Goal: Task Accomplishment & Management: Manage account settings

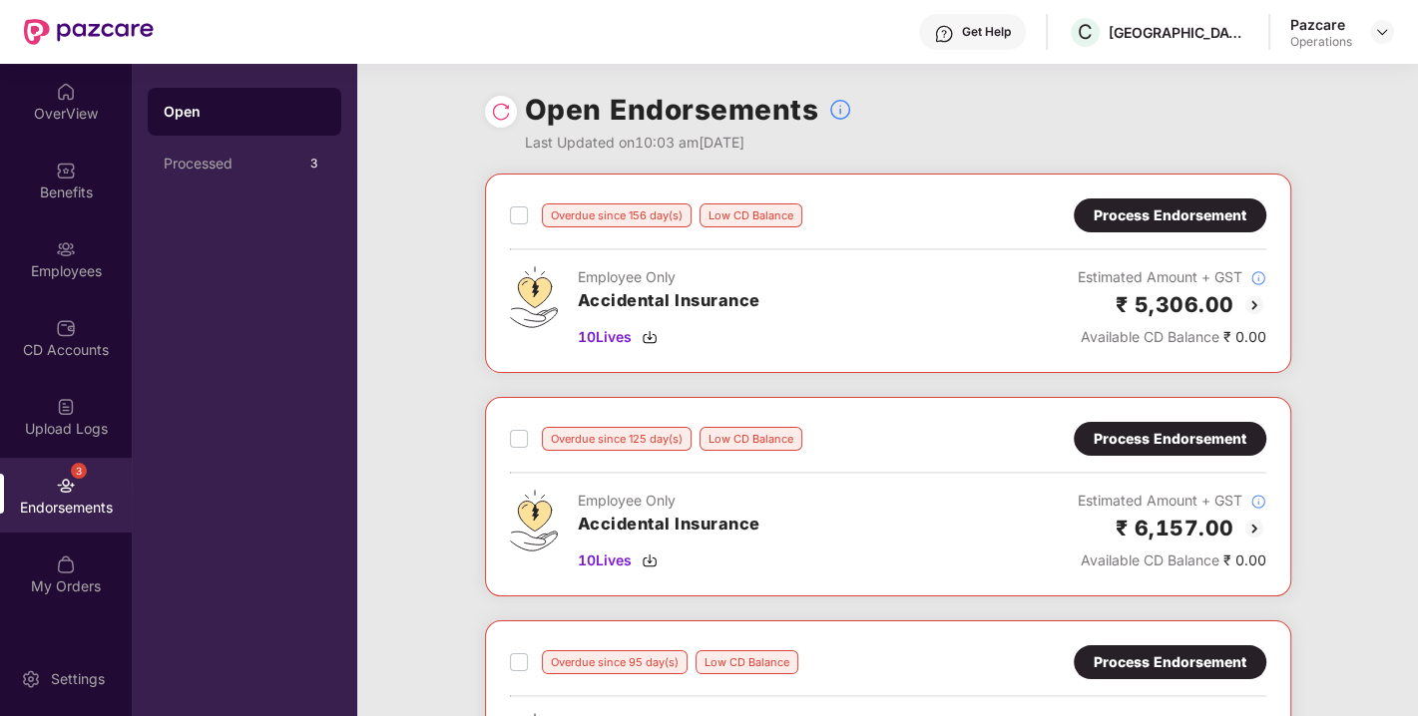
scroll to position [1047, 0]
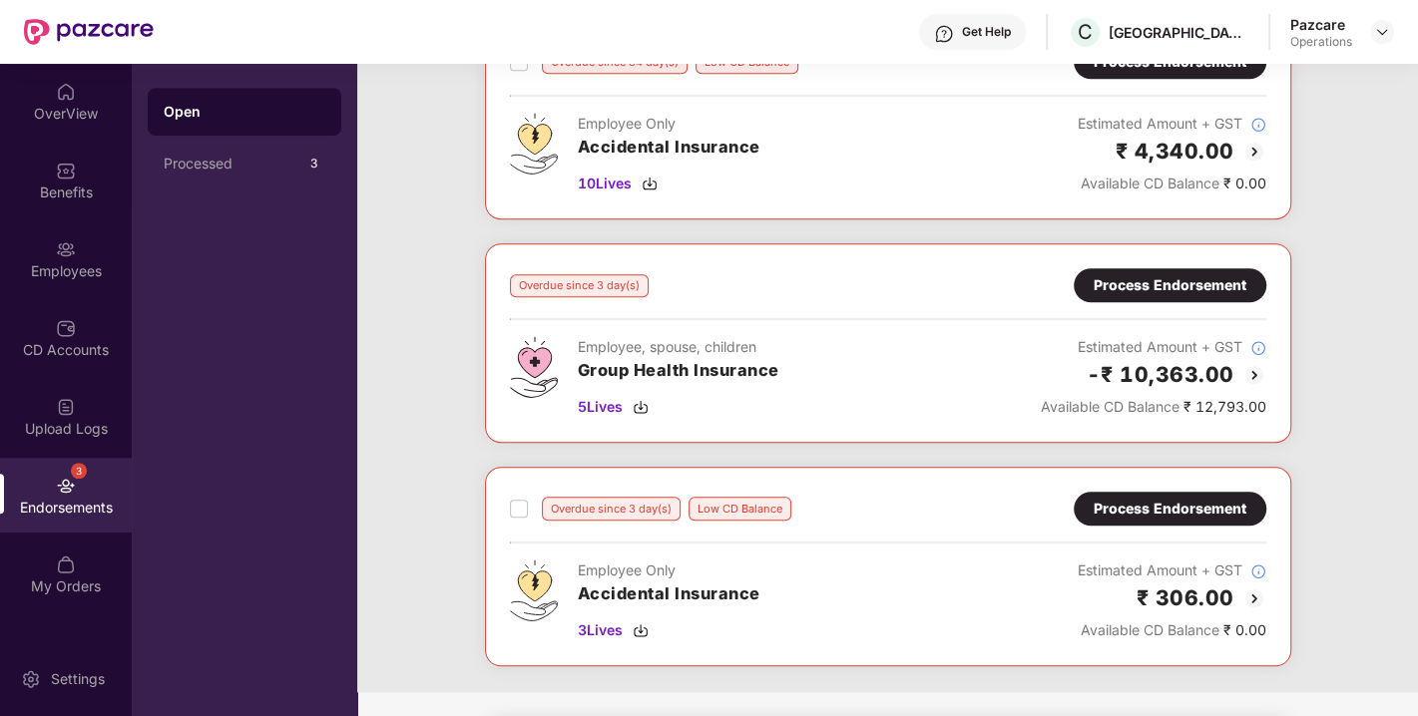
click at [1158, 284] on div "Process Endorsement" at bounding box center [1169, 285] width 153 height 22
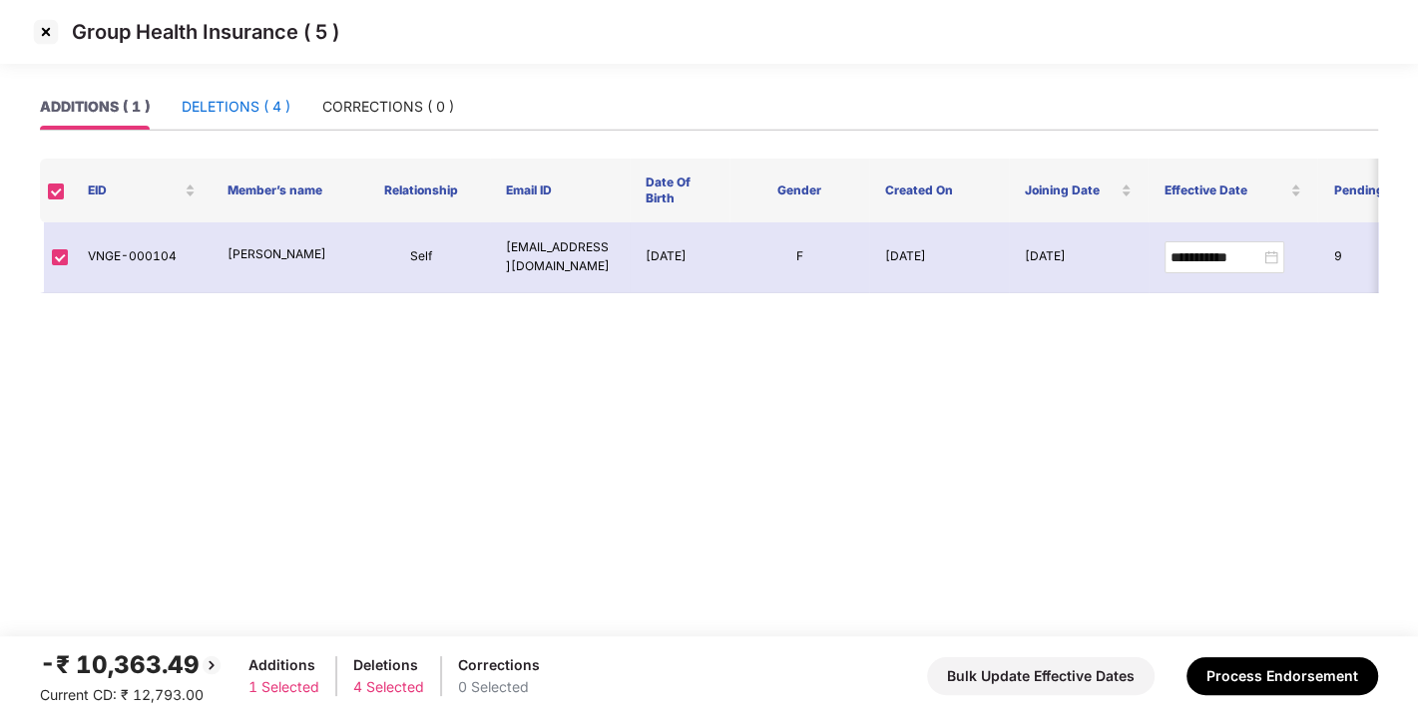
click at [243, 105] on div "DELETIONS ( 4 )" at bounding box center [236, 107] width 109 height 22
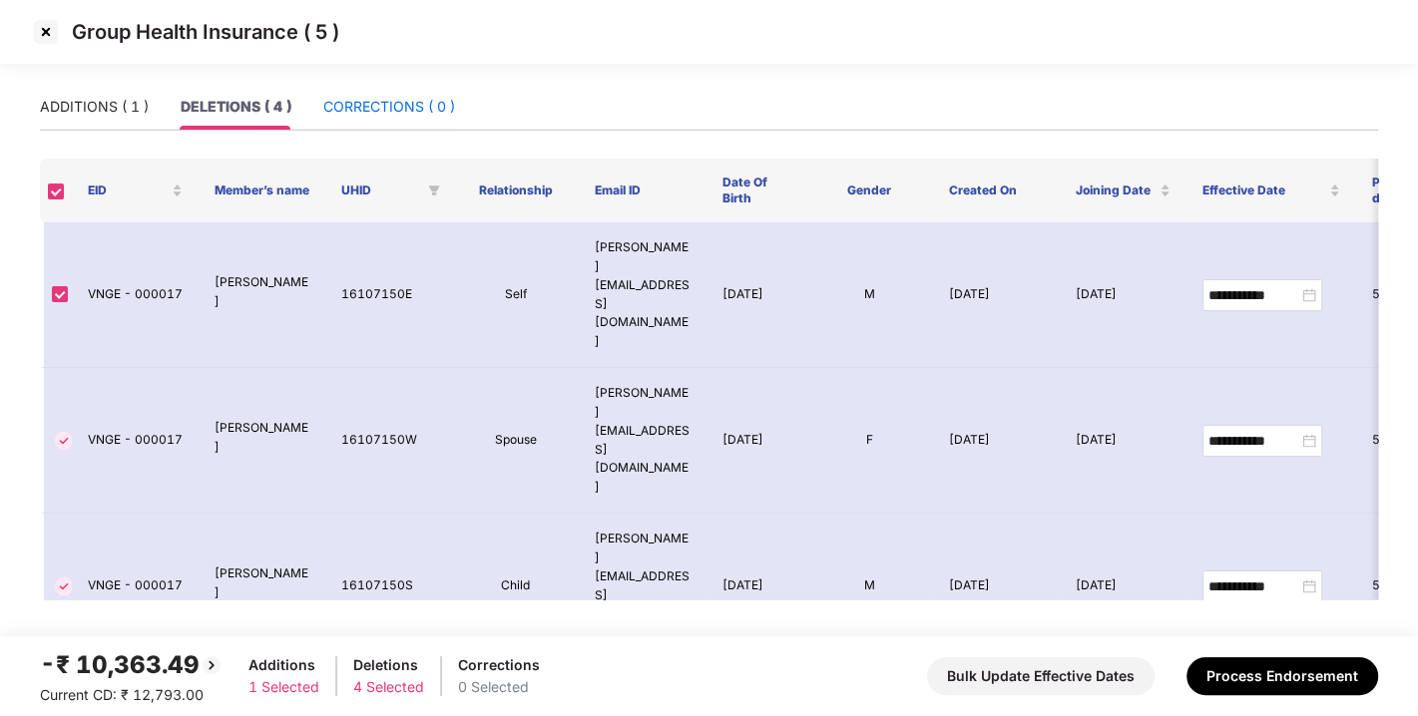
click at [370, 115] on div "CORRECTIONS ( 0 )" at bounding box center [389, 107] width 132 height 22
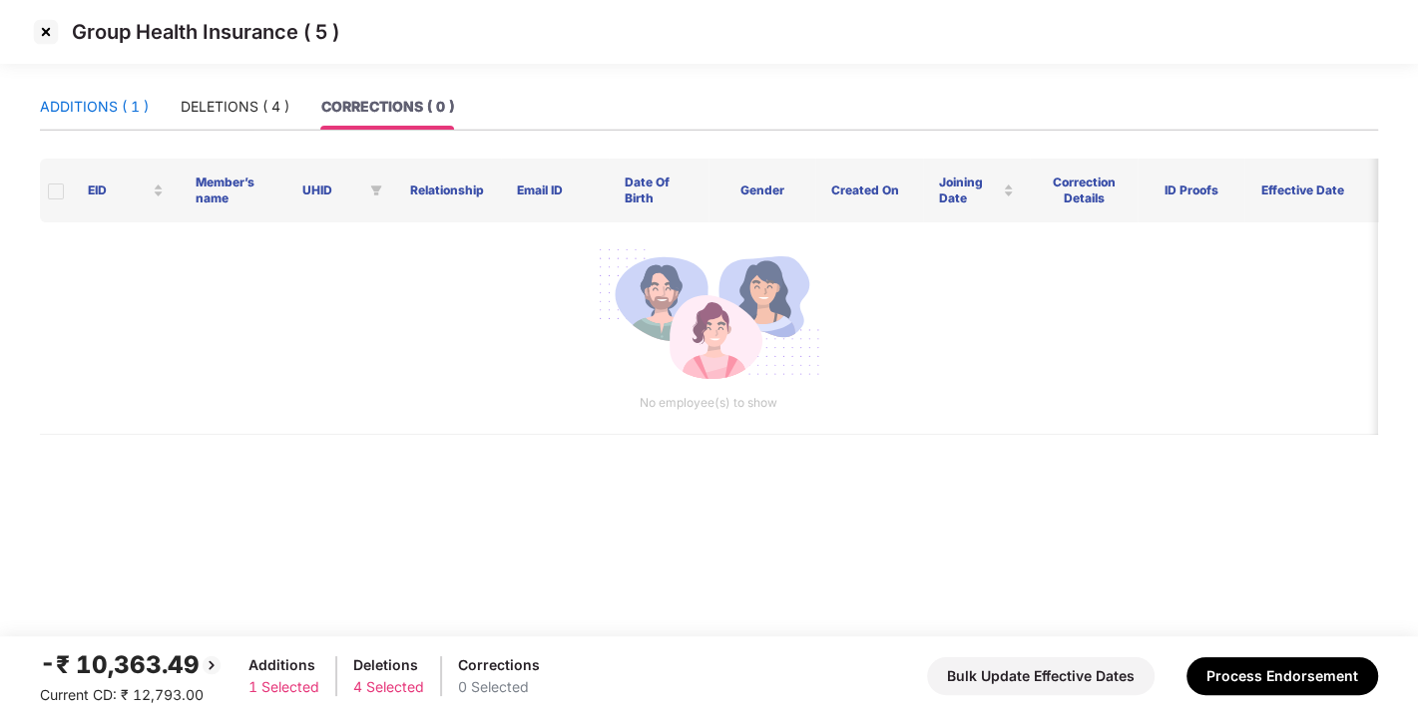
click at [106, 99] on div "ADDITIONS ( 1 )" at bounding box center [94, 107] width 109 height 22
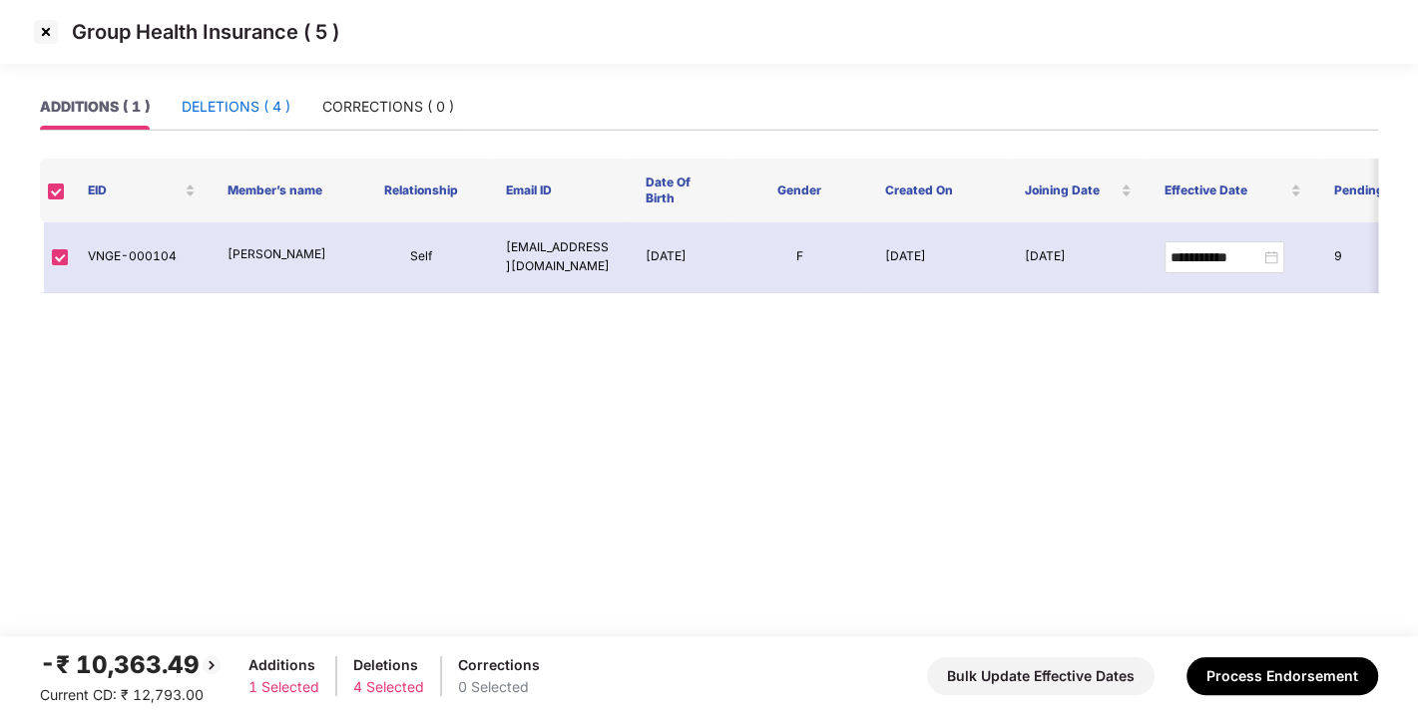
click at [194, 111] on div "DELETIONS ( 4 )" at bounding box center [236, 107] width 109 height 22
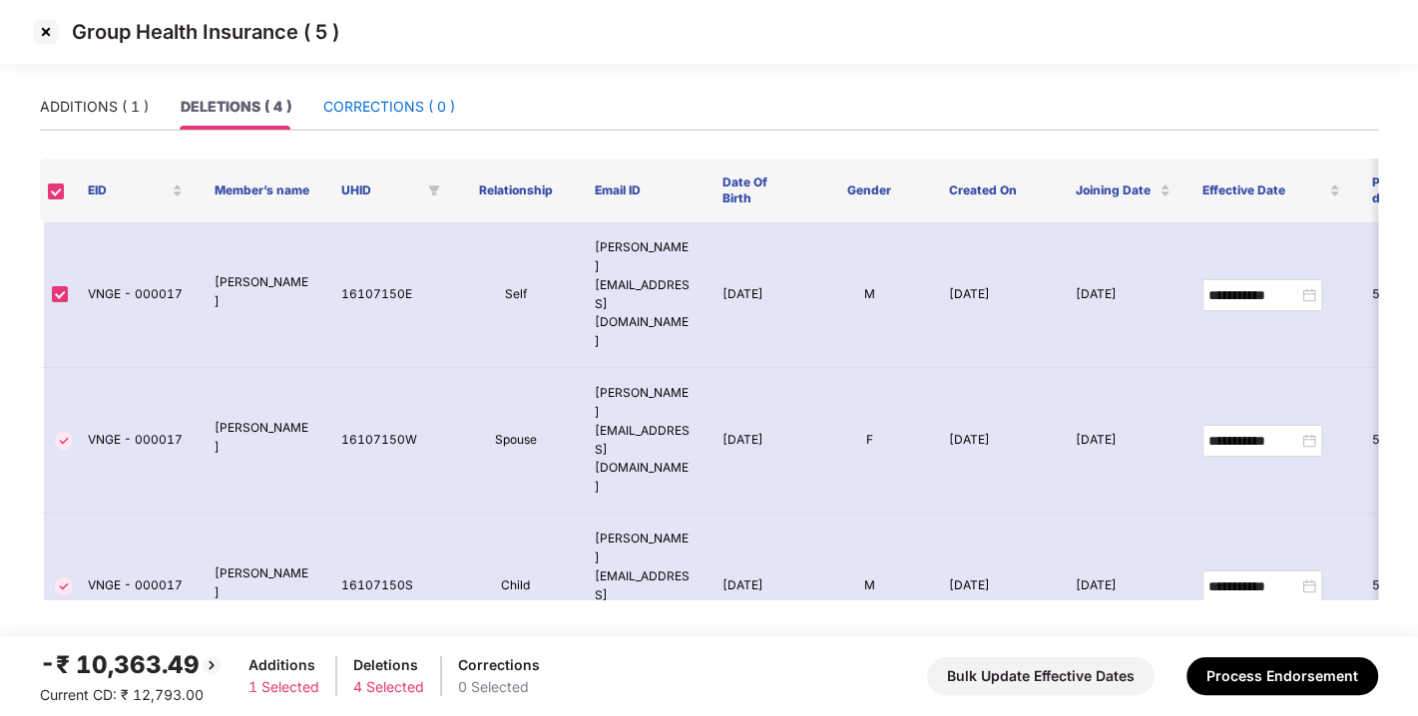
click at [346, 104] on div "CORRECTIONS ( 0 )" at bounding box center [389, 107] width 132 height 22
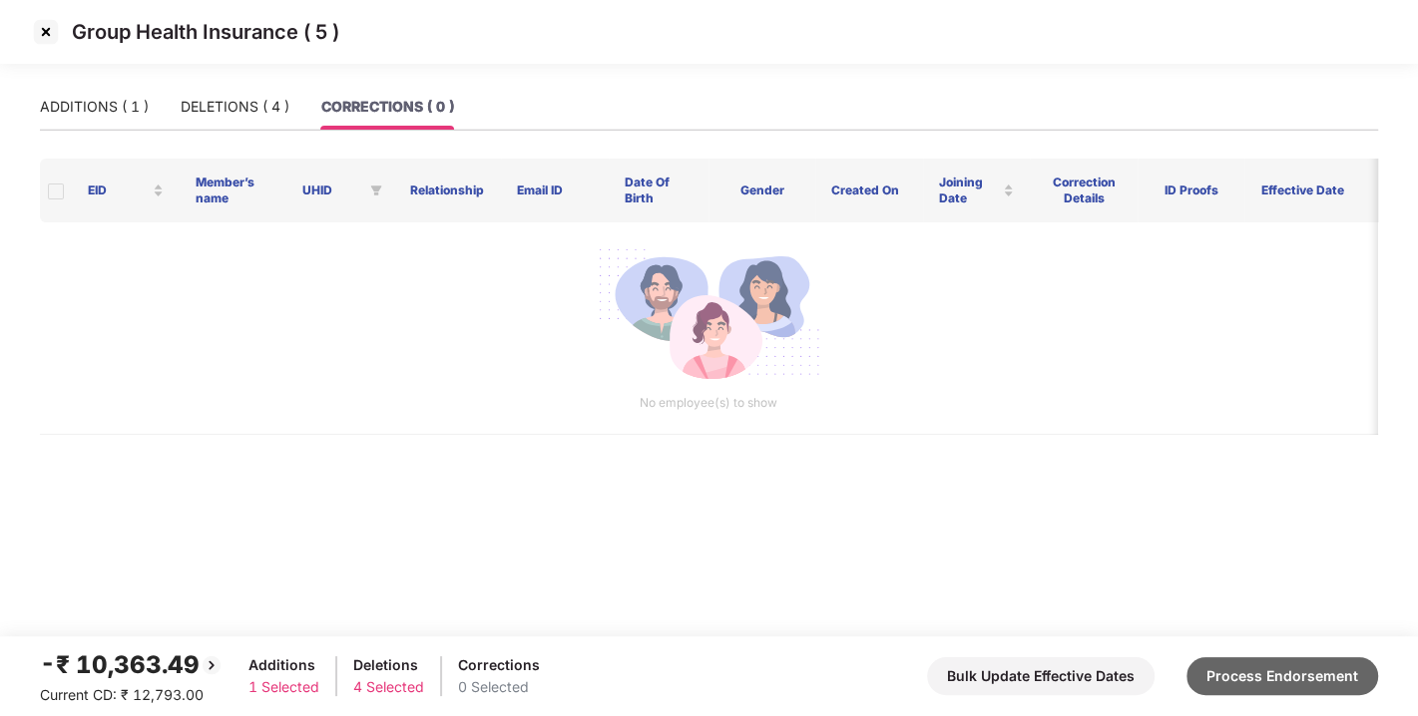
click at [1232, 668] on button "Process Endorsement" at bounding box center [1282, 676] width 192 height 38
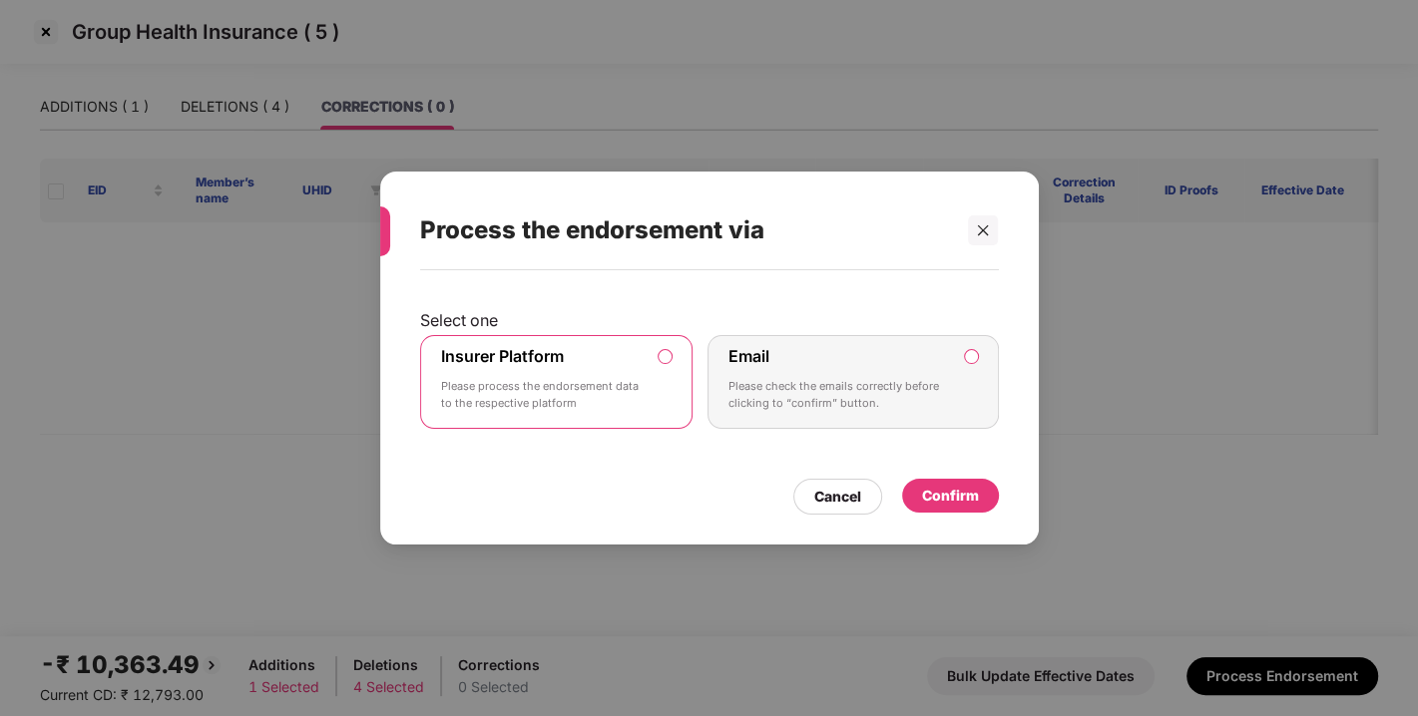
click at [944, 492] on div "Confirm" at bounding box center [950, 496] width 57 height 22
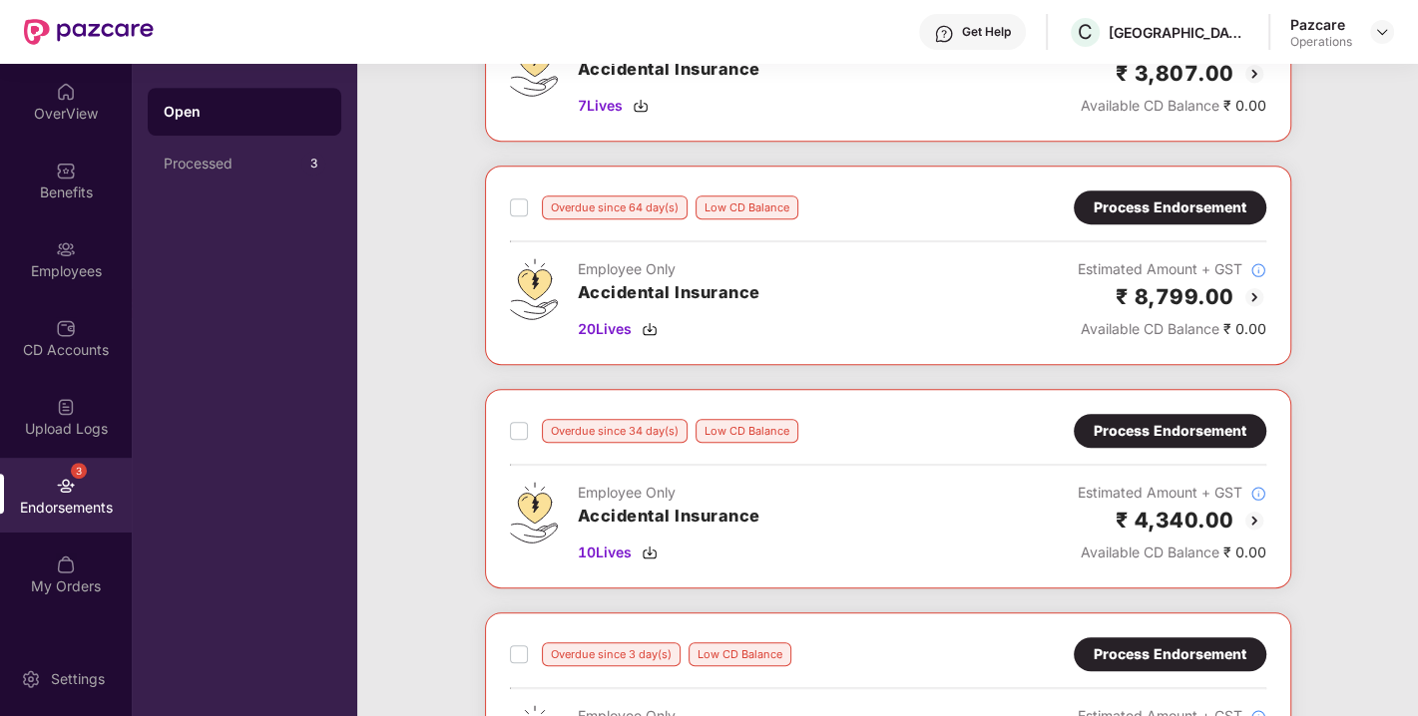
scroll to position [846, 0]
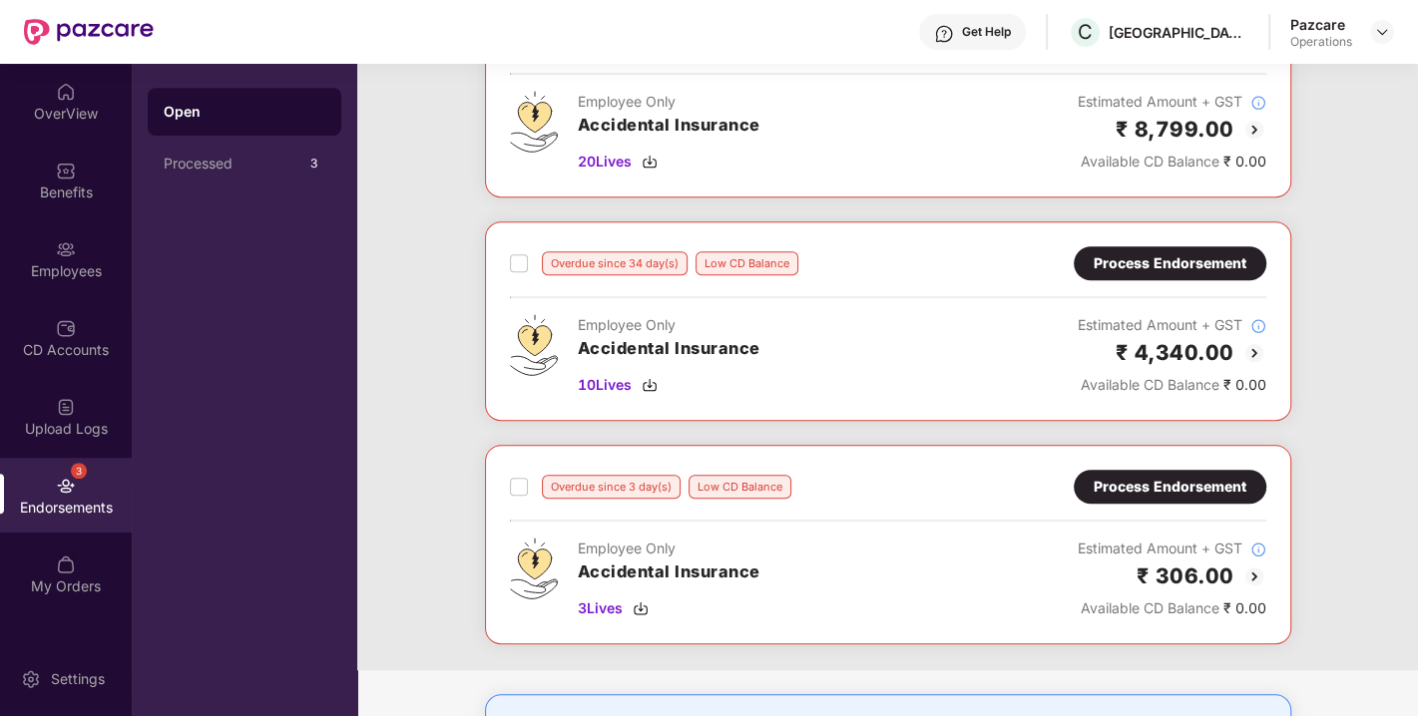
click at [1197, 476] on div "Process Endorsement" at bounding box center [1169, 487] width 153 height 22
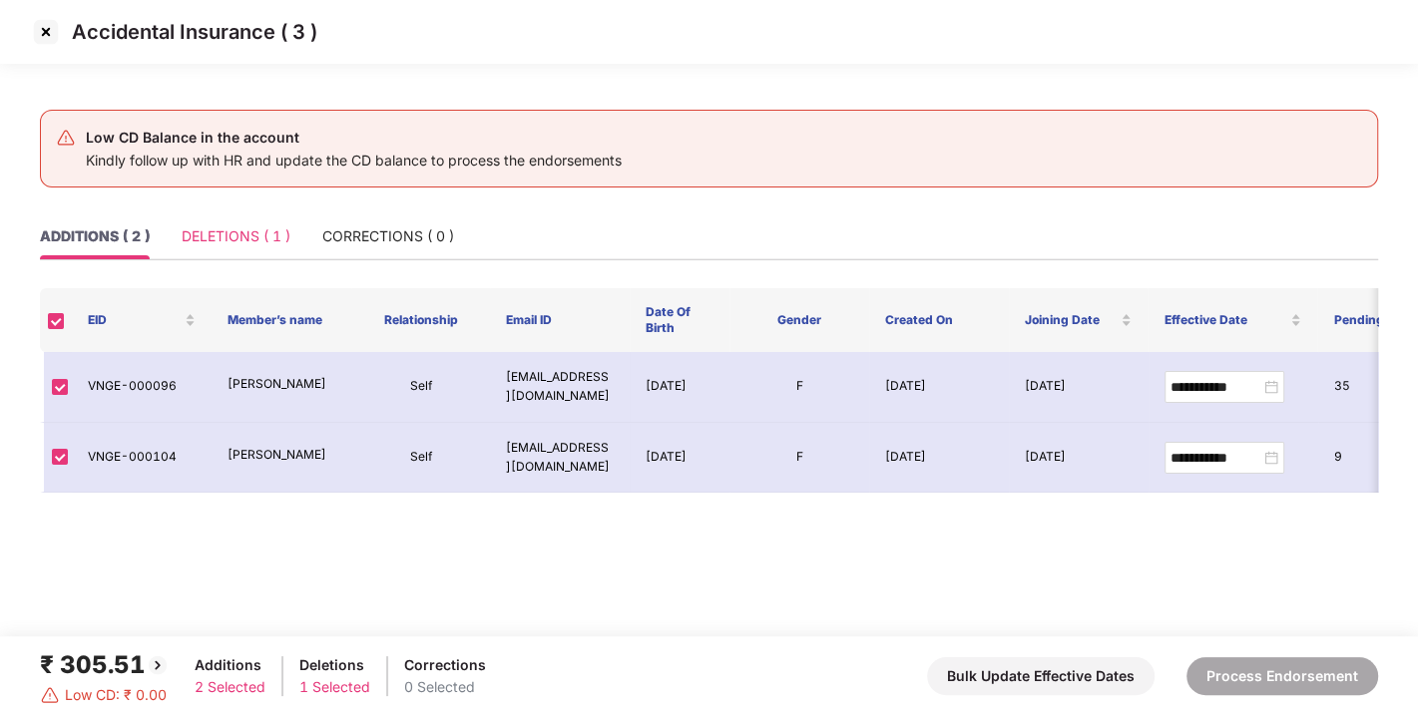
click at [227, 213] on div "DELETIONS ( 1 )" at bounding box center [236, 236] width 109 height 46
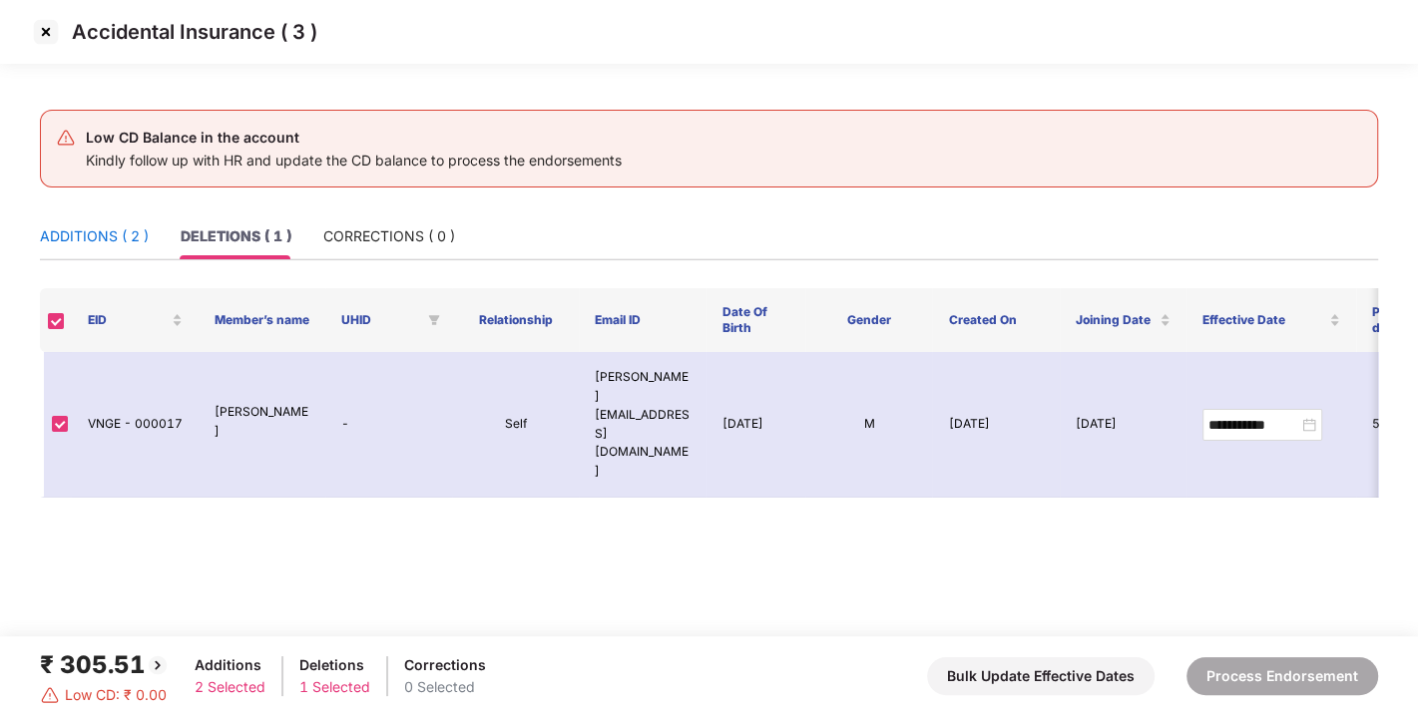
click at [74, 225] on div "ADDITIONS ( 2 )" at bounding box center [94, 236] width 109 height 22
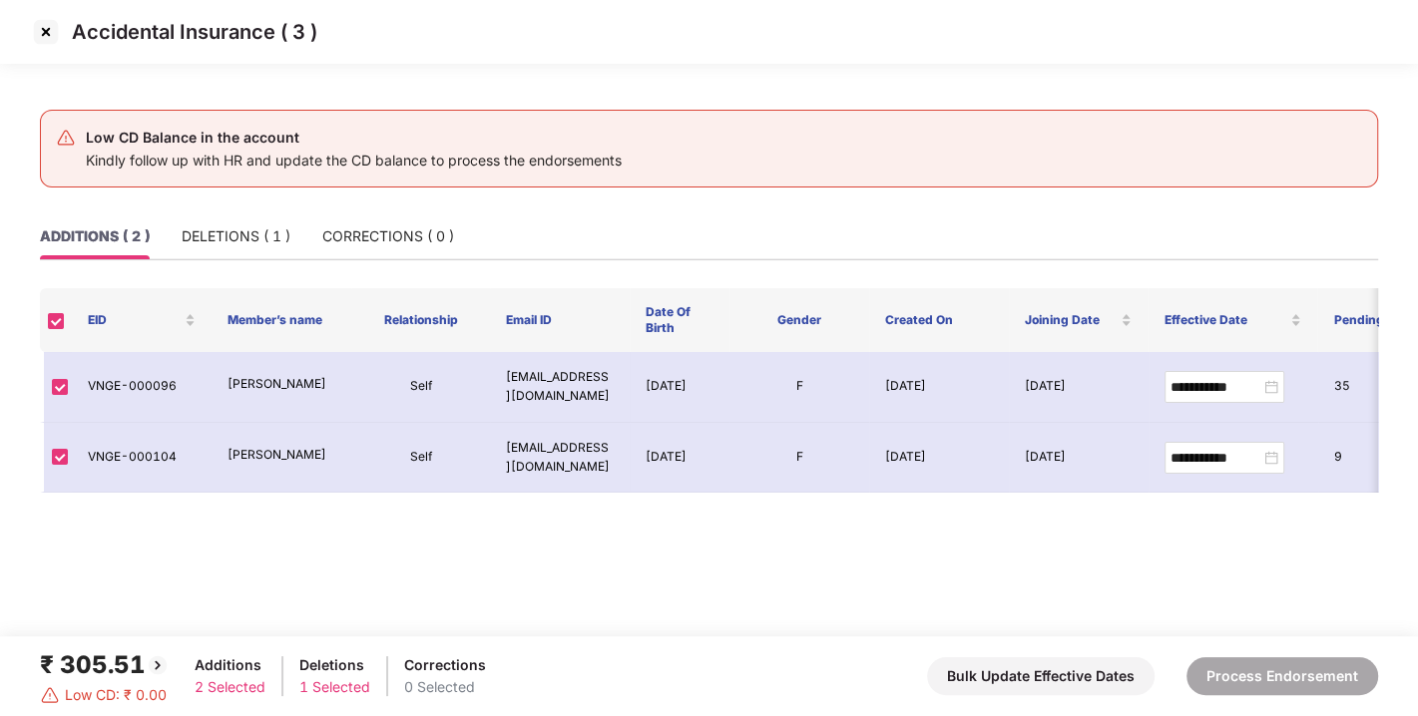
click at [44, 31] on img at bounding box center [46, 32] width 32 height 32
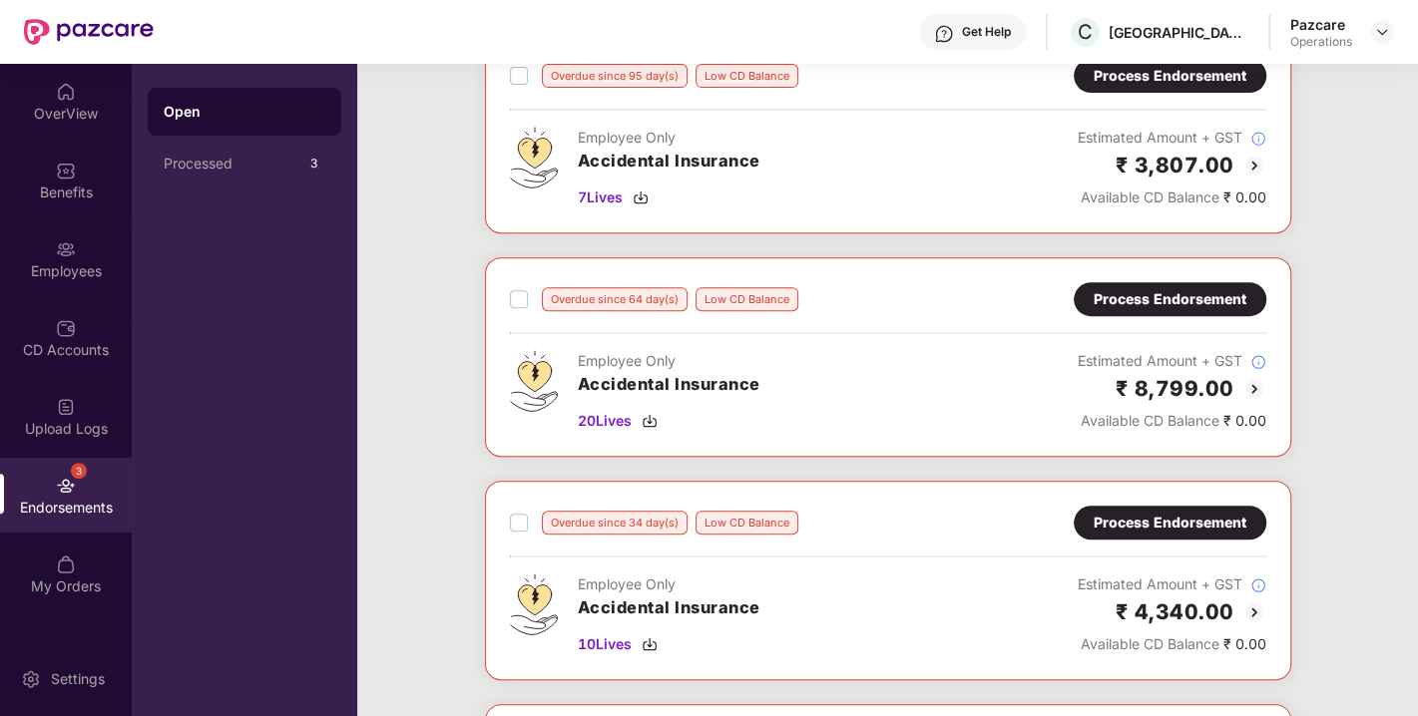
scroll to position [589, 0]
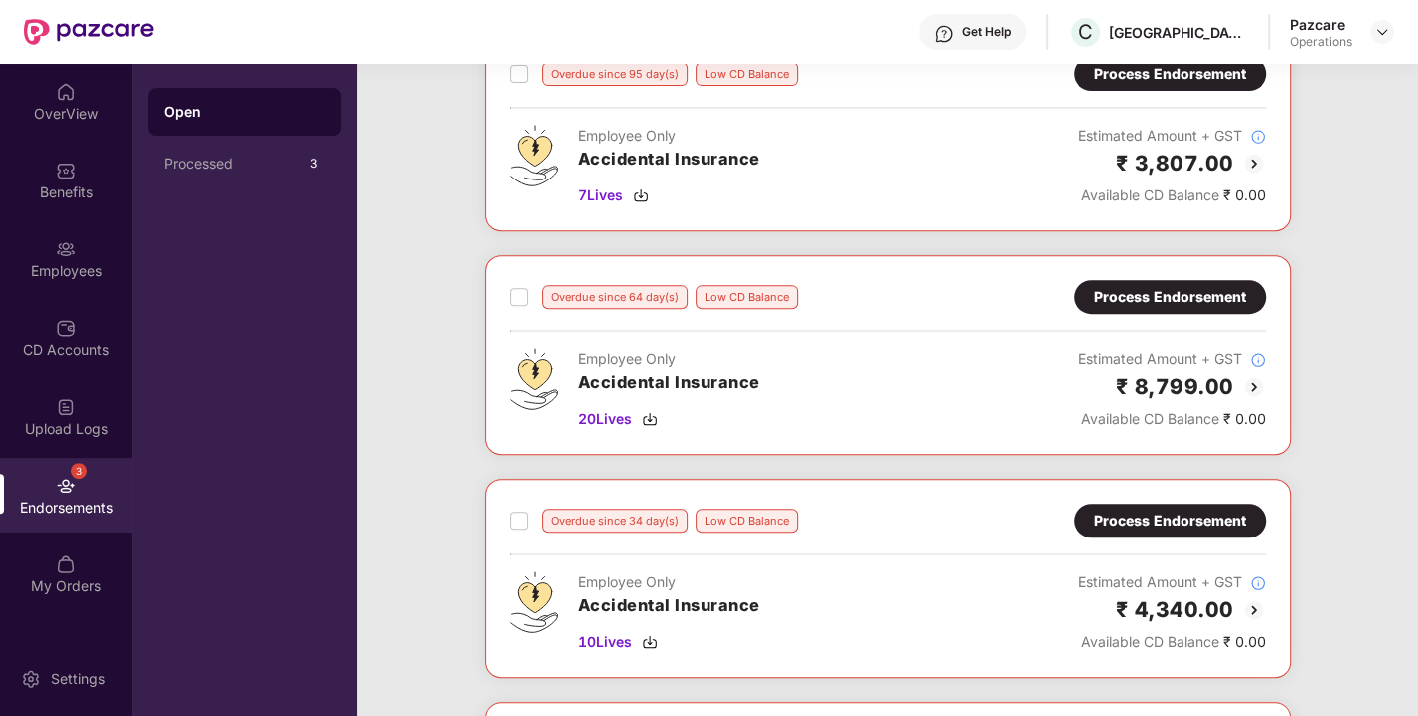
click at [1134, 275] on div "Overdue since 64 day(s) Low CD Balance Process Endorsement Employee Only Accide…" at bounding box center [888, 355] width 806 height 200
click at [1119, 286] on div "Process Endorsement" at bounding box center [1169, 297] width 153 height 22
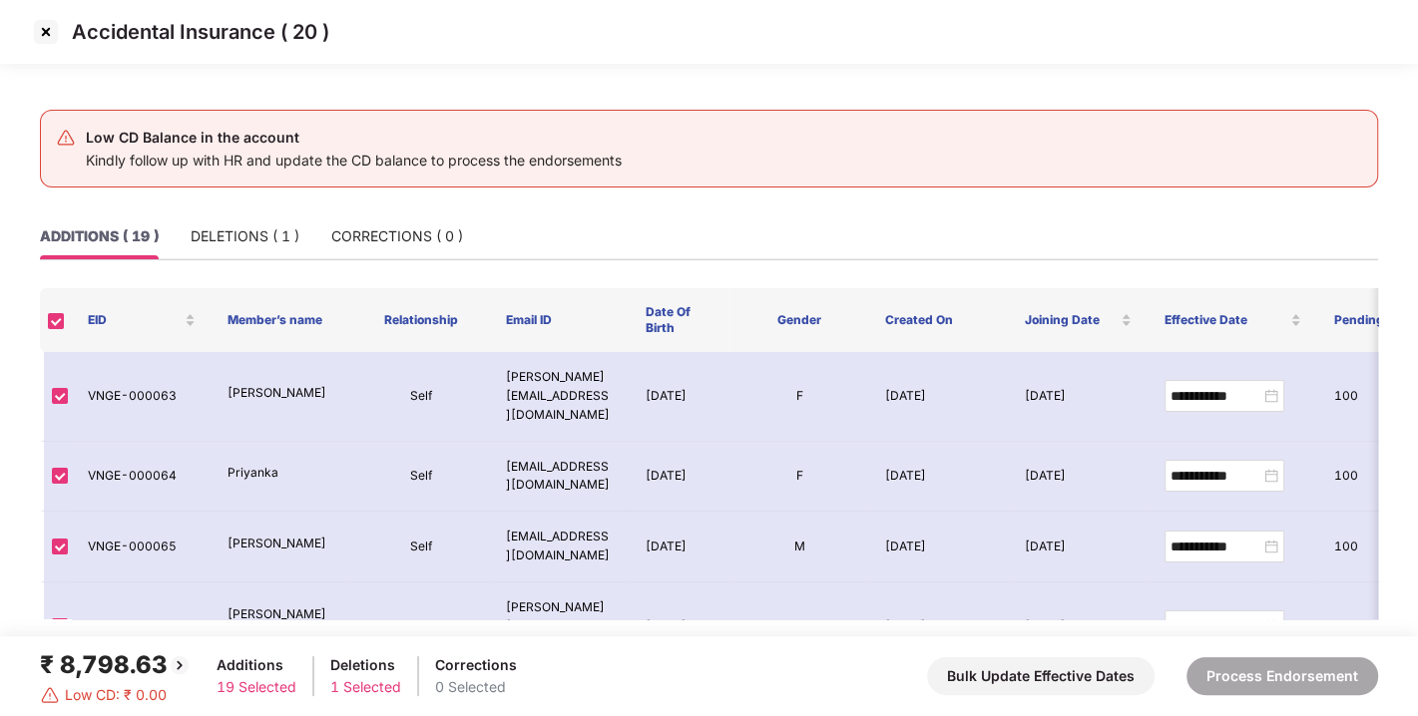
click at [37, 25] on img at bounding box center [46, 32] width 32 height 32
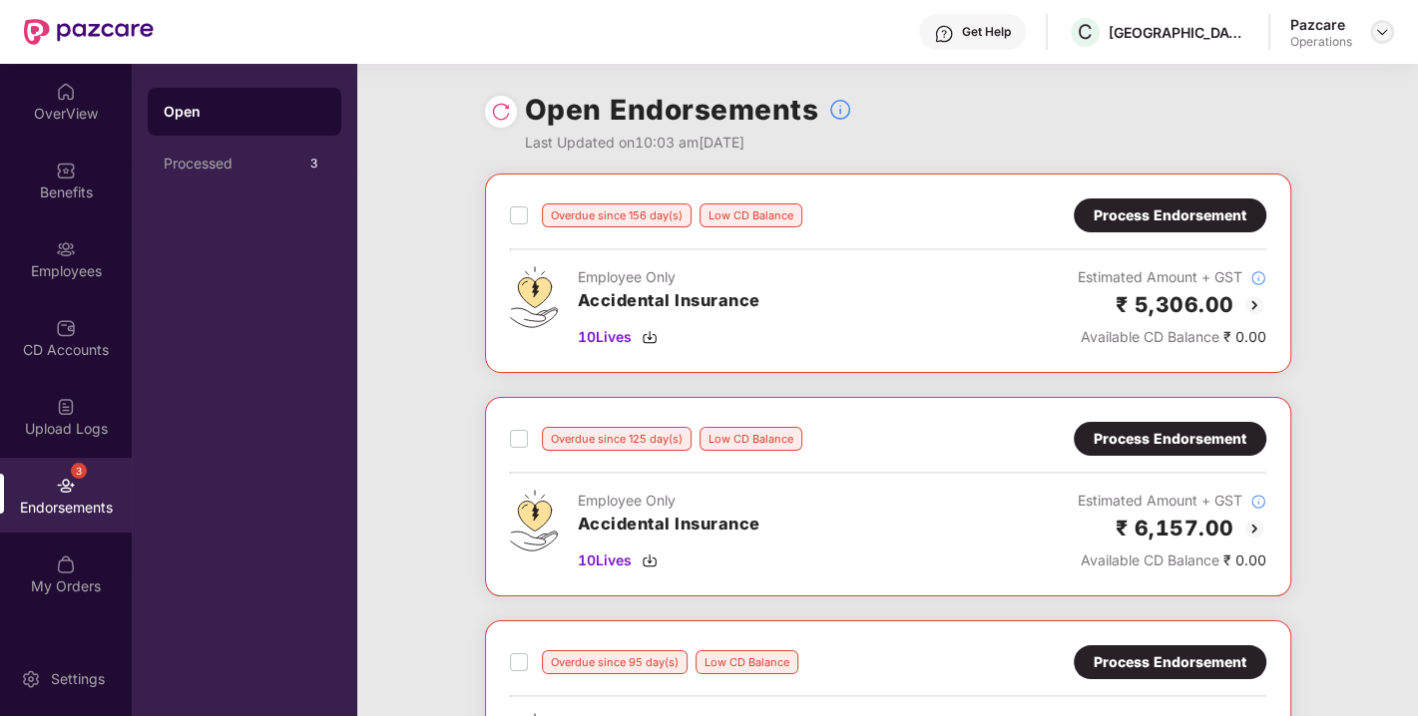
click at [1383, 30] on img at bounding box center [1382, 32] width 16 height 16
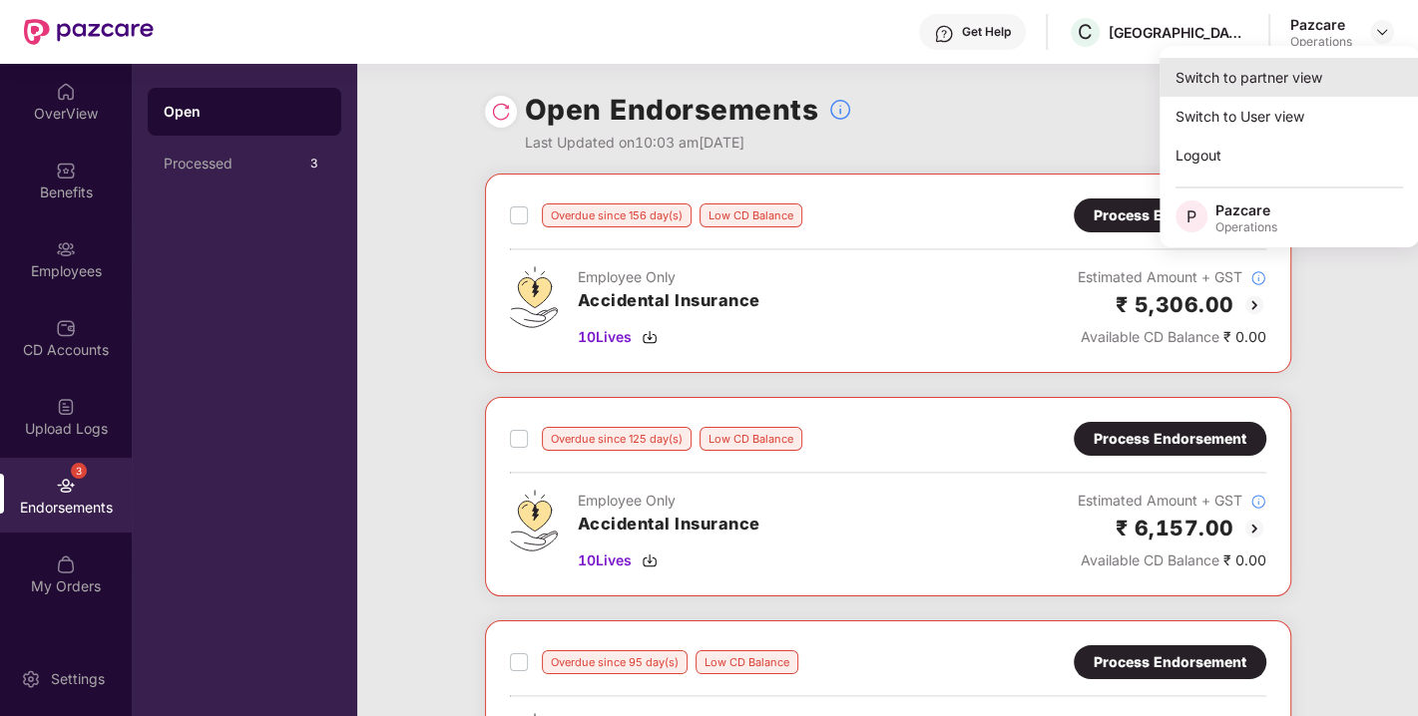
click at [1288, 67] on div "Switch to partner view" at bounding box center [1288, 77] width 259 height 39
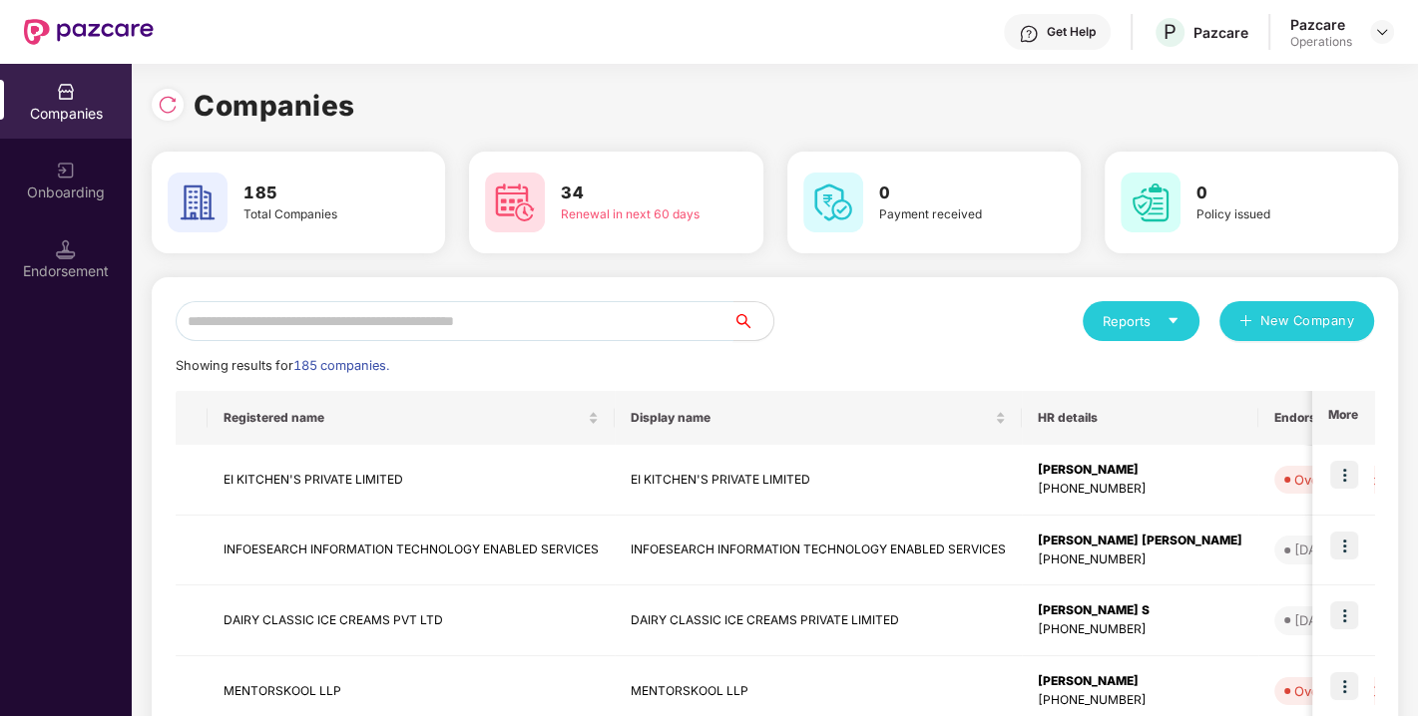
click at [570, 314] on input "text" at bounding box center [455, 321] width 558 height 40
paste input "**********"
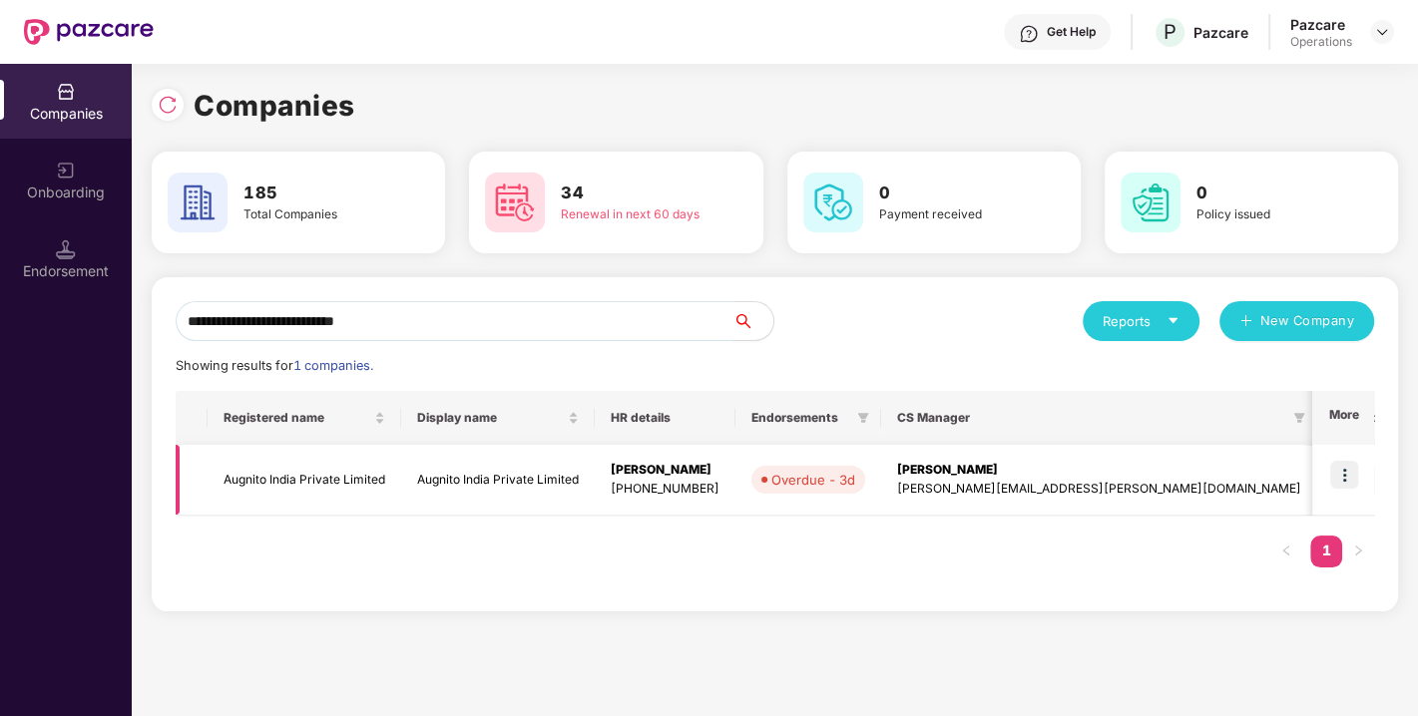
type input "**********"
click at [1357, 459] on td at bounding box center [1343, 480] width 62 height 71
click at [1348, 466] on img at bounding box center [1344, 475] width 28 height 28
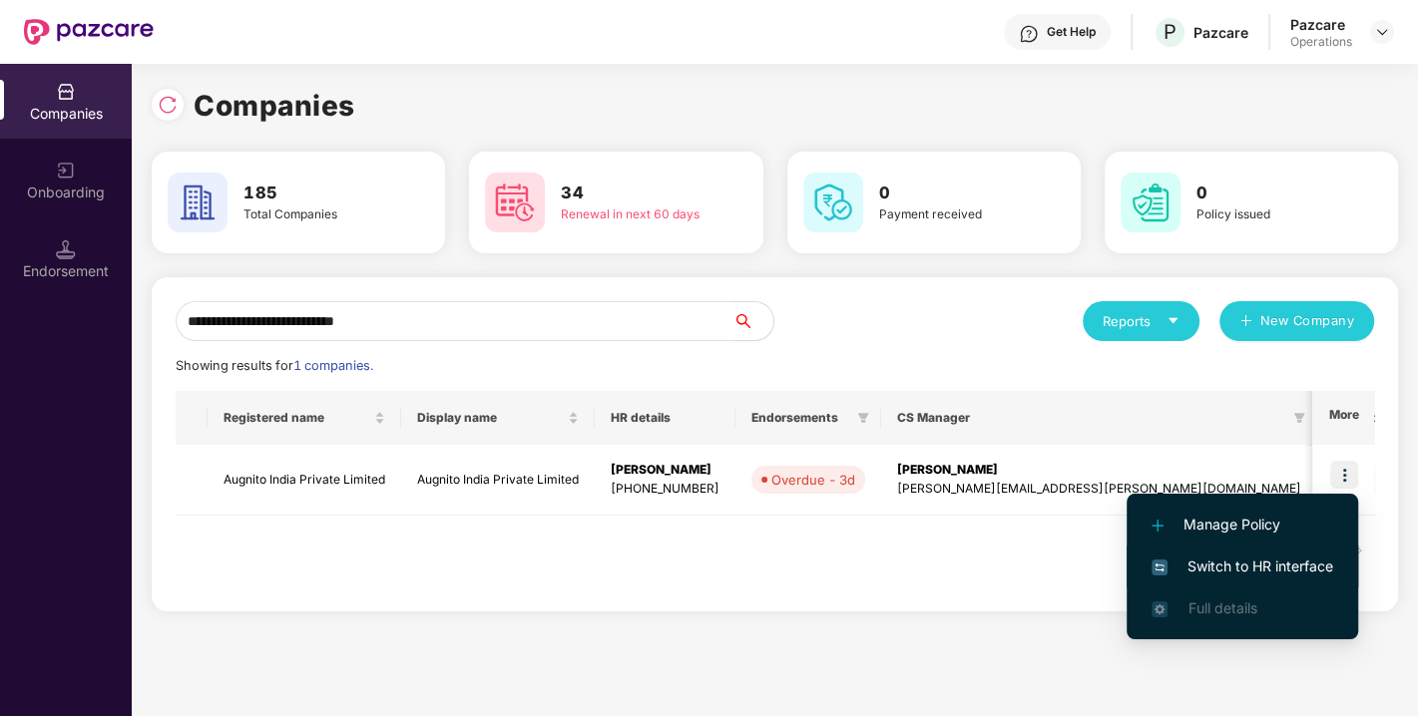
click at [1262, 563] on span "Switch to HR interface" at bounding box center [1242, 567] width 182 height 22
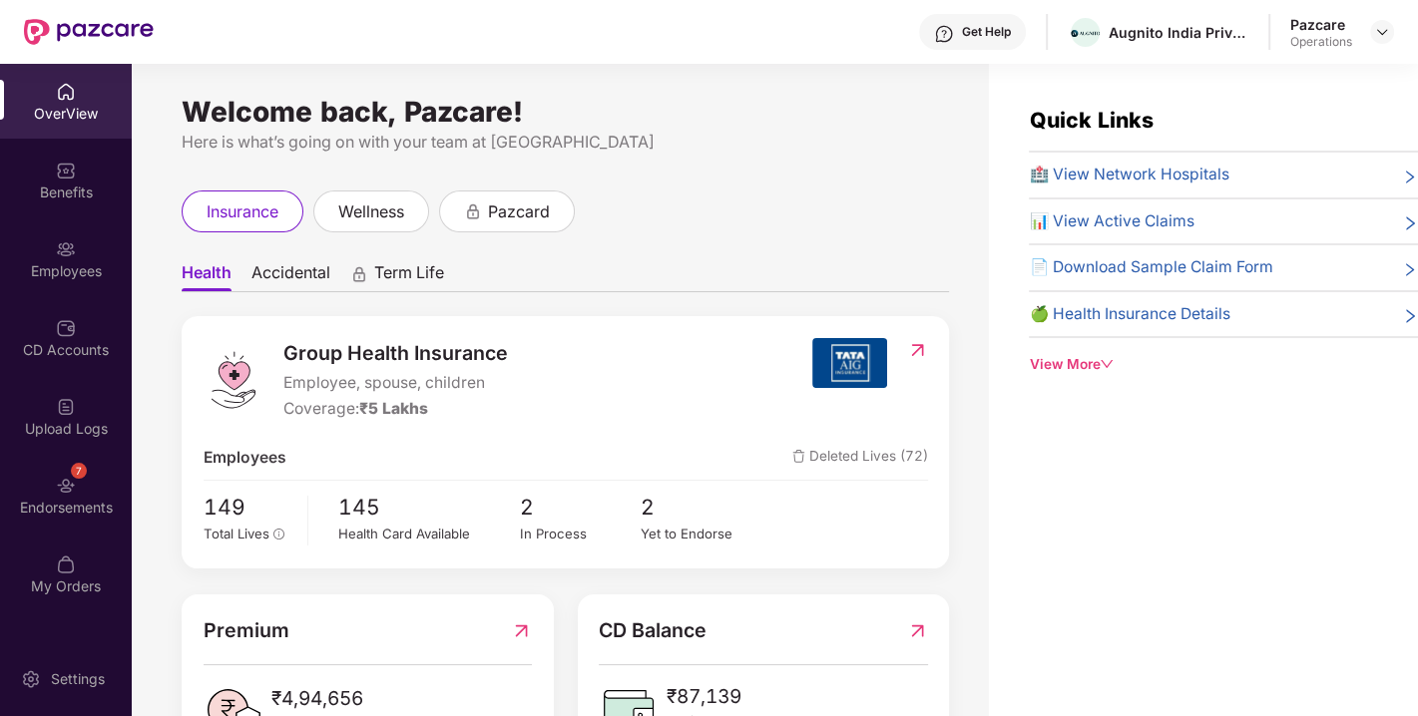
click at [82, 494] on div "7 Endorsements" at bounding box center [66, 495] width 132 height 75
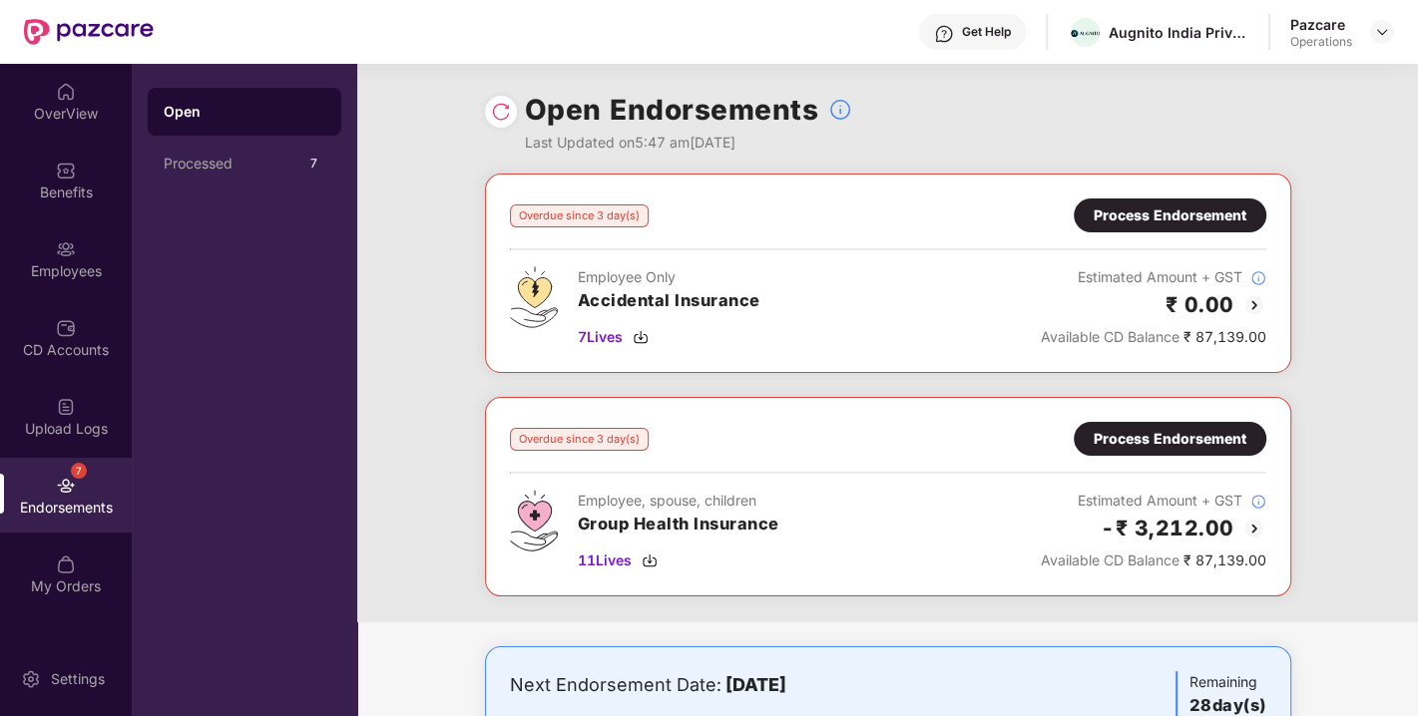
click at [500, 113] on img at bounding box center [501, 112] width 20 height 20
click at [653, 553] on img at bounding box center [649, 561] width 16 height 16
click at [638, 329] on img at bounding box center [640, 337] width 16 height 16
